Goal: Information Seeking & Learning: Understand process/instructions

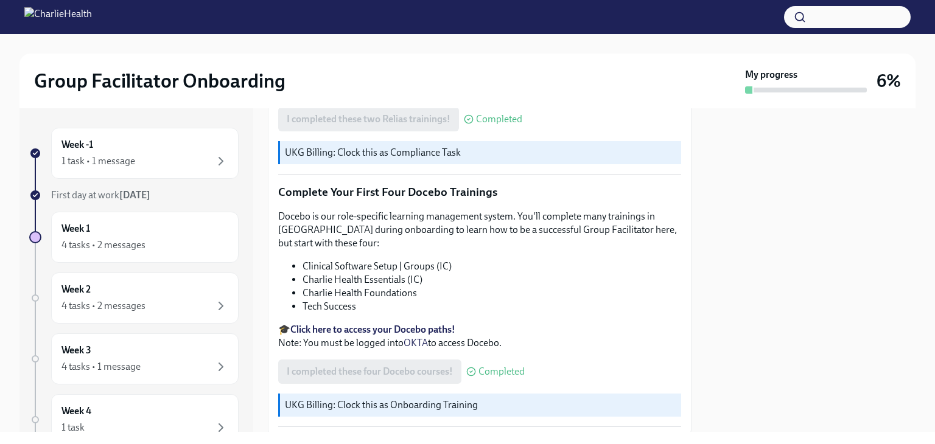
scroll to position [1629, 0]
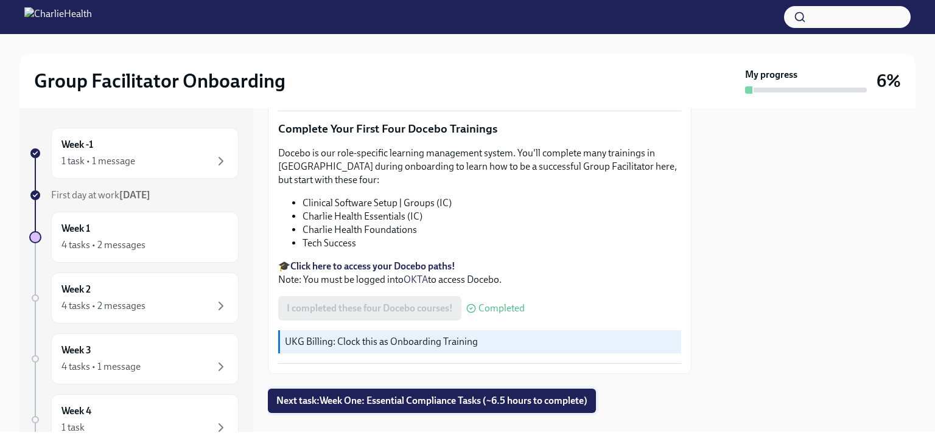
click at [494, 395] on span "Next task : Week One: Essential Compliance Tasks (~6.5 hours to complete)" at bounding box center [431, 401] width 311 height 12
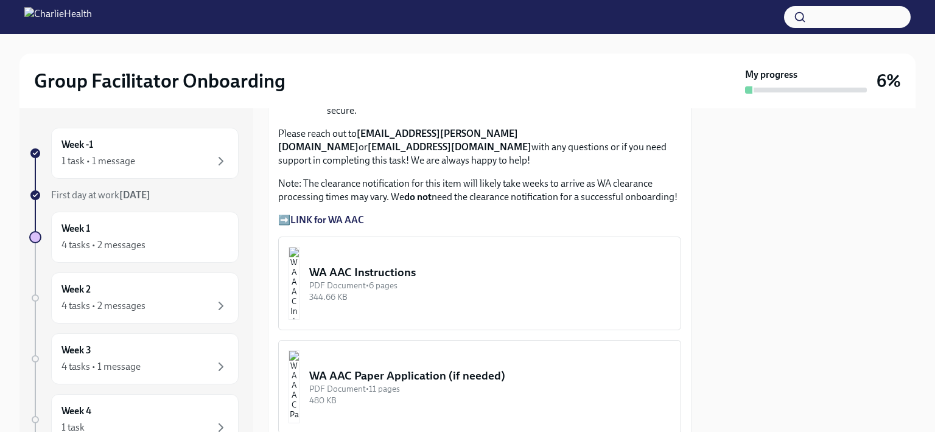
scroll to position [1009, 0]
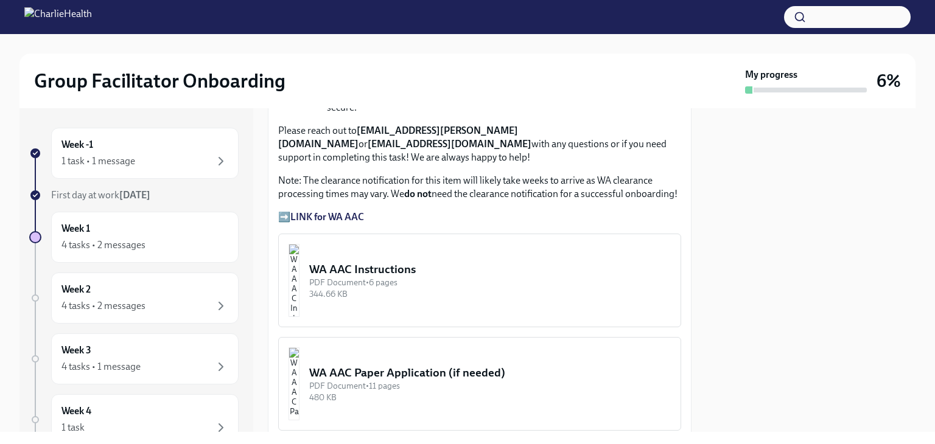
click at [339, 211] on strong "LINK for WA AAC" at bounding box center [327, 217] width 74 height 12
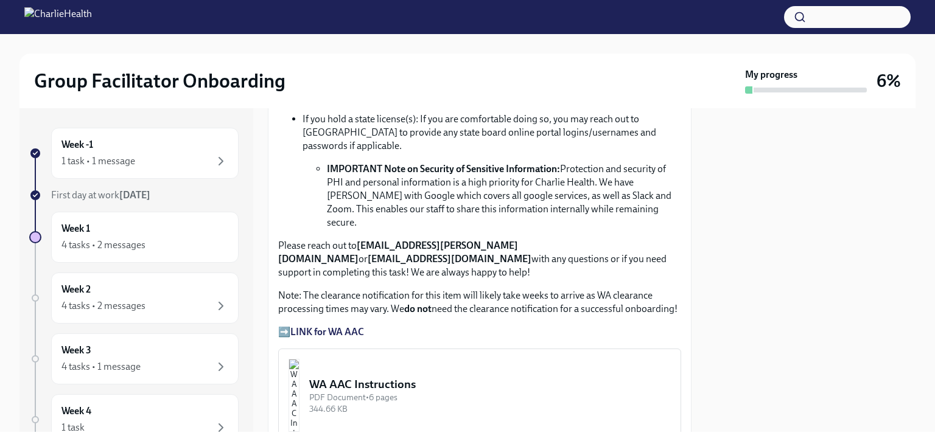
scroll to position [908, 0]
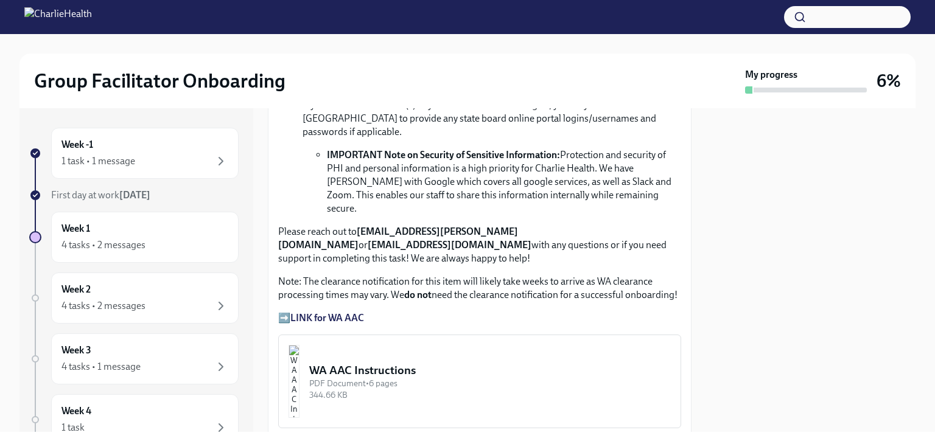
click at [325, 312] on strong "LINK for WA AAC" at bounding box center [327, 318] width 74 height 12
click at [395, 363] on div "WA AAC Instructions" at bounding box center [490, 371] width 362 height 16
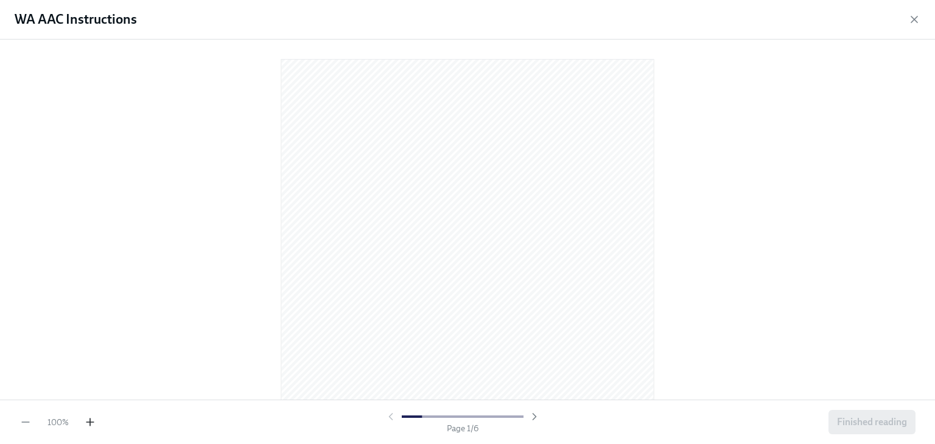
click at [92, 425] on icon "button" at bounding box center [90, 422] width 12 height 12
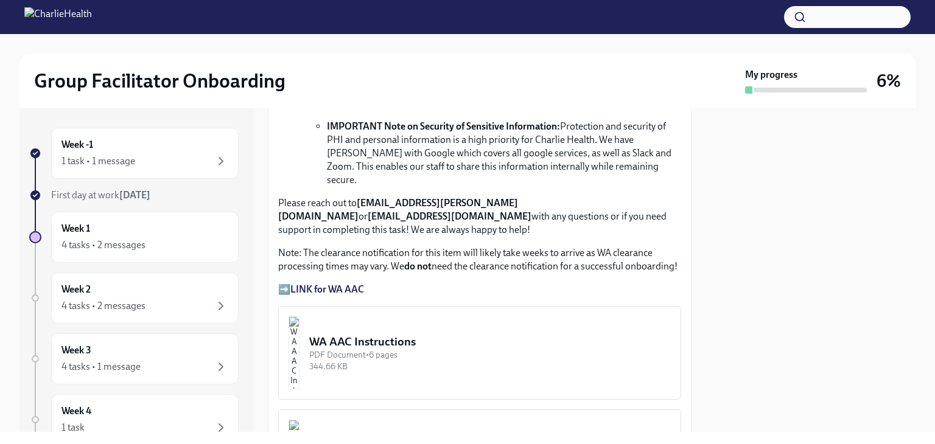
scroll to position [957, 0]
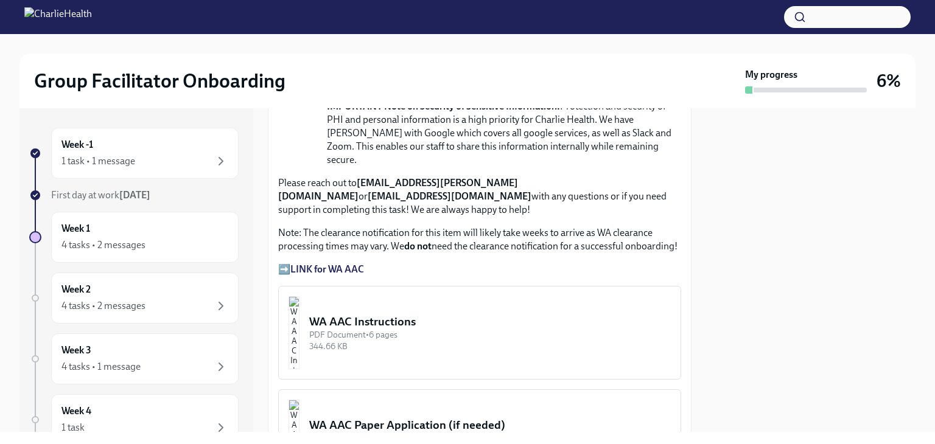
click at [343, 264] on strong "LINK for WA AAC" at bounding box center [327, 270] width 74 height 12
click at [333, 264] on strong "LINK for WA AAC" at bounding box center [327, 270] width 74 height 12
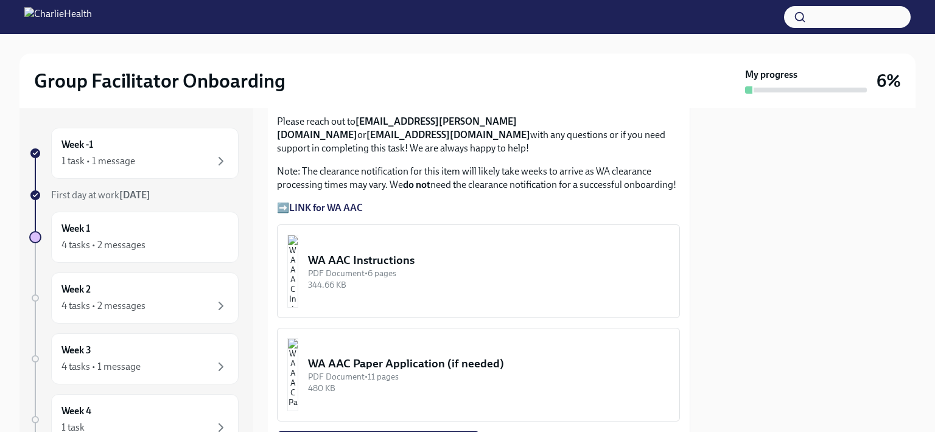
scroll to position [930, 1]
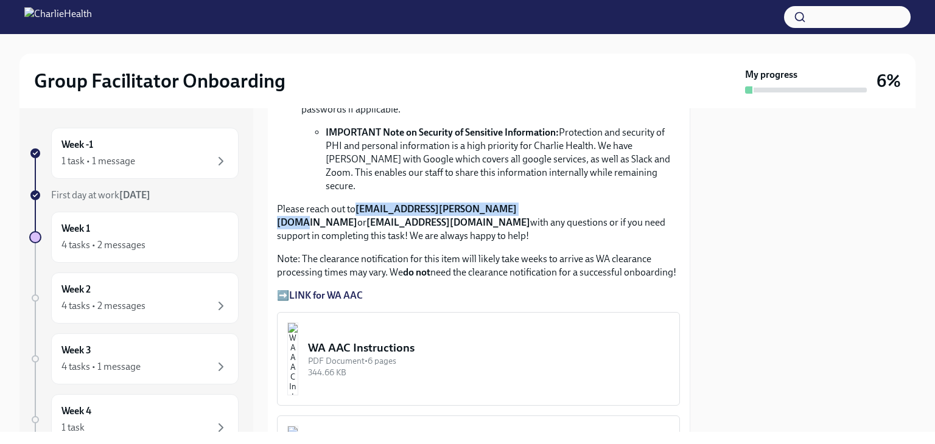
drag, startPoint x: 512, startPoint y: 177, endPoint x: 359, endPoint y: 177, distance: 152.8
click at [359, 203] on p "Please reach out to corielle.edmond@charliehealth.com or newlicense@charlieheal…" at bounding box center [478, 223] width 403 height 40
copy strong "[EMAIL_ADDRESS][PERSON_NAME][DOMAIN_NAME]"
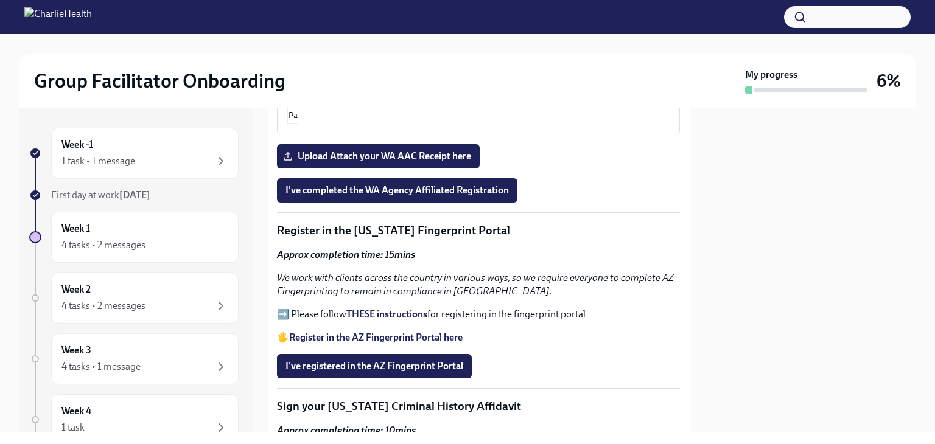
scroll to position [1307, 1]
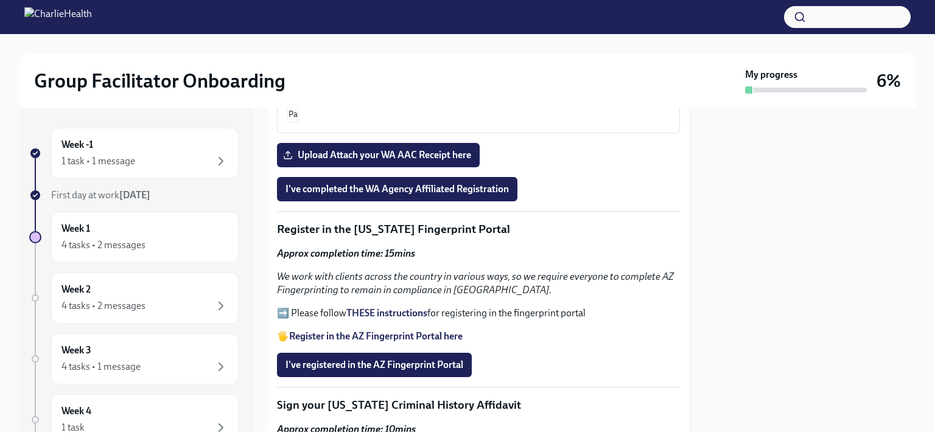
click at [388, 307] on strong "THESE instructions" at bounding box center [386, 313] width 81 height 12
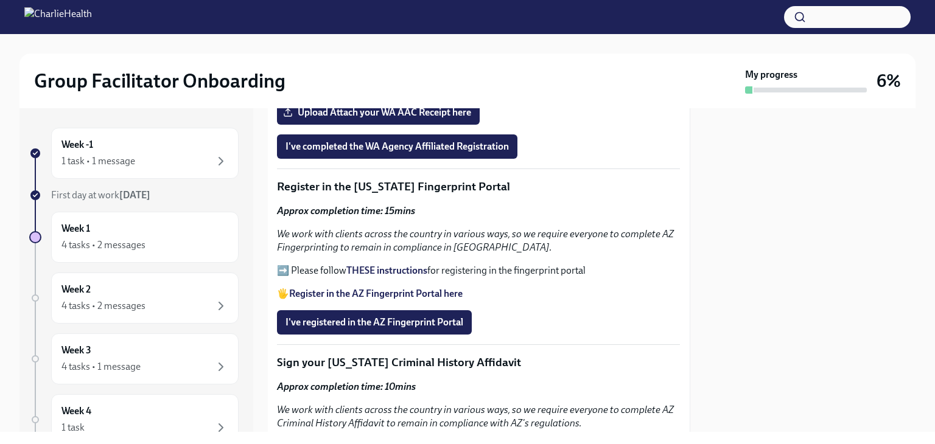
scroll to position [1351, 1]
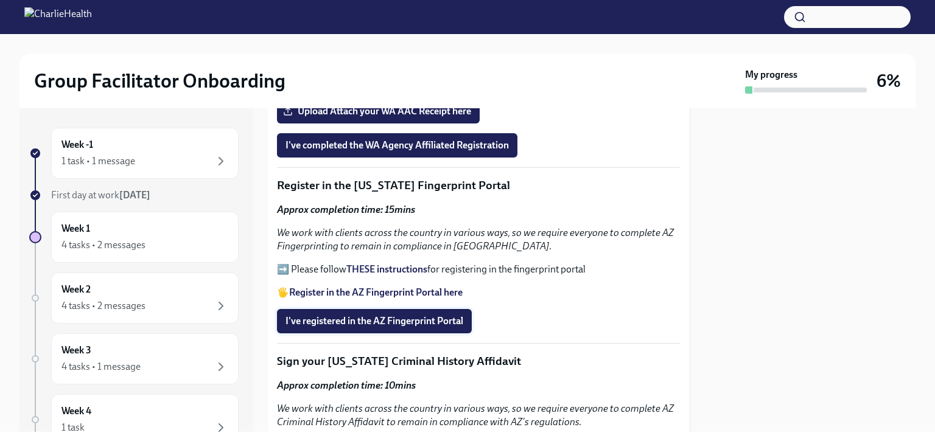
click at [430, 315] on span "I've registered in the AZ Fingerprint Portal" at bounding box center [375, 321] width 178 height 12
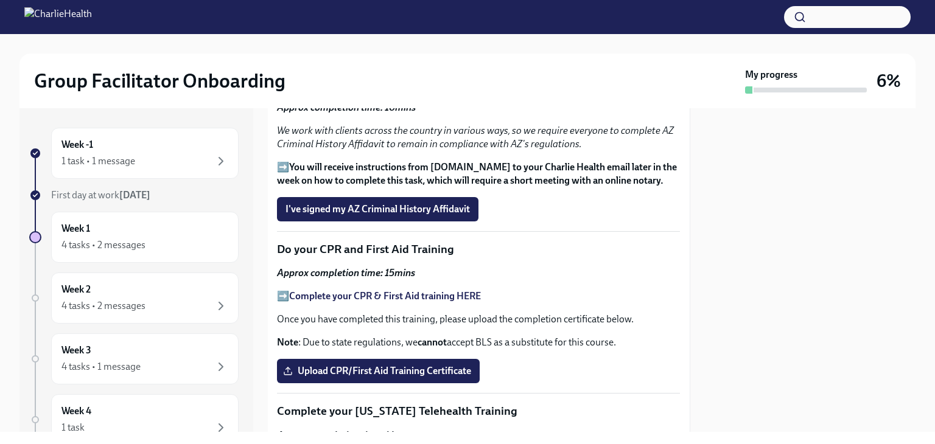
scroll to position [1629, 1]
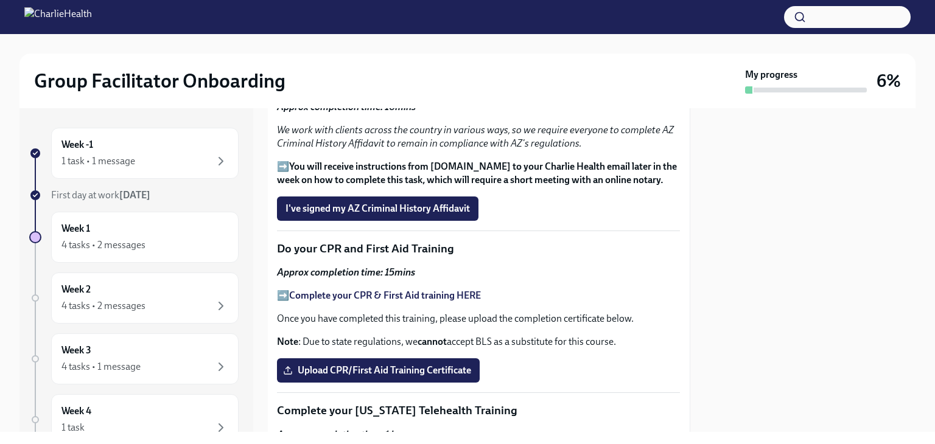
click at [469, 290] on strong "Complete your CPR & First Aid training HERE" at bounding box center [385, 296] width 192 height 12
